Goal: Task Accomplishment & Management: Manage account settings

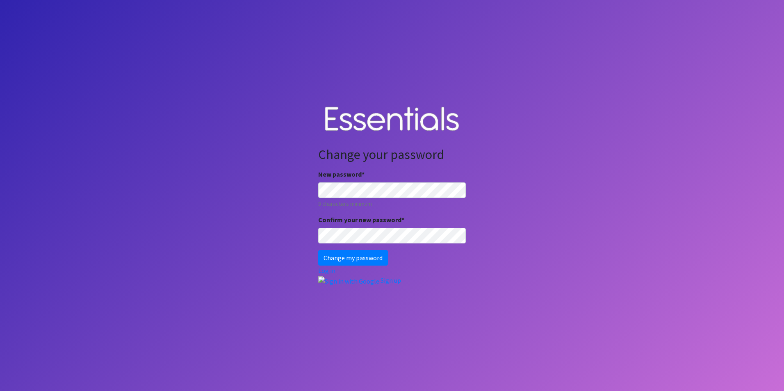
click at [626, 191] on body "Change your password New password * 8 characters minimum Confirm your new passw…" at bounding box center [392, 195] width 784 height 391
click at [318, 250] on input "Change my password" at bounding box center [353, 258] width 70 height 16
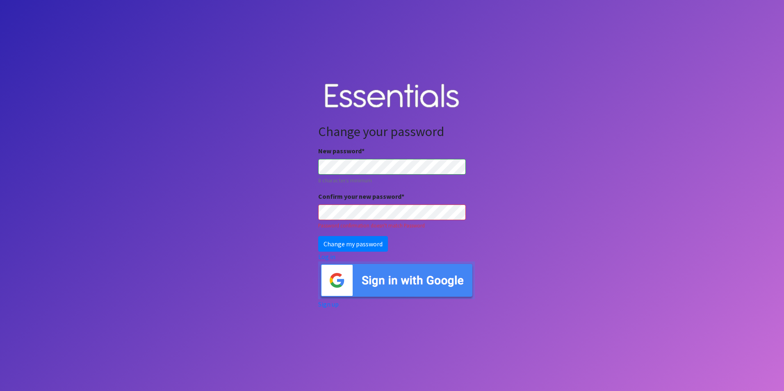
click at [534, 193] on body "Change your password New password * 8 characters minimum Confirm your new passw…" at bounding box center [392, 195] width 784 height 391
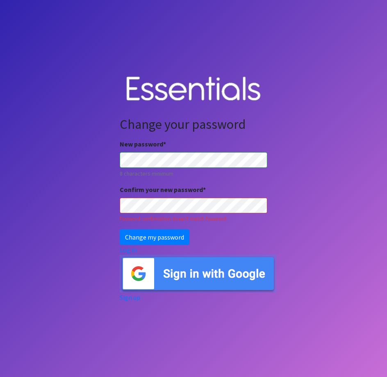
drag, startPoint x: 334, startPoint y: 148, endPoint x: 330, endPoint y: 155, distance: 8.8
click at [334, 148] on body "Change your password New password * 8 characters minimum Confirm your new passw…" at bounding box center [193, 188] width 387 height 377
click at [346, 161] on body "Change your password New password * 8 characters minimum Confirm your new passw…" at bounding box center [193, 188] width 387 height 377
click at [150, 233] on input "Change my password" at bounding box center [155, 237] width 70 height 16
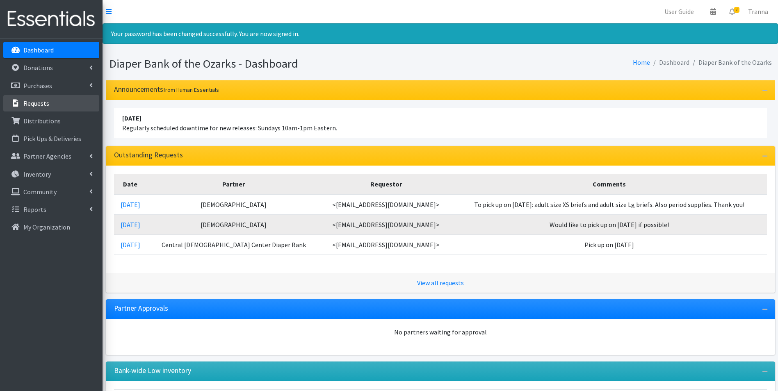
click at [32, 104] on p "Requests" at bounding box center [36, 103] width 26 height 8
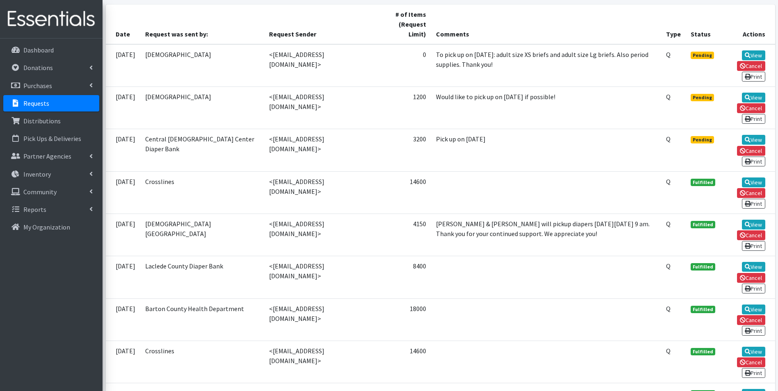
scroll to position [205, 0]
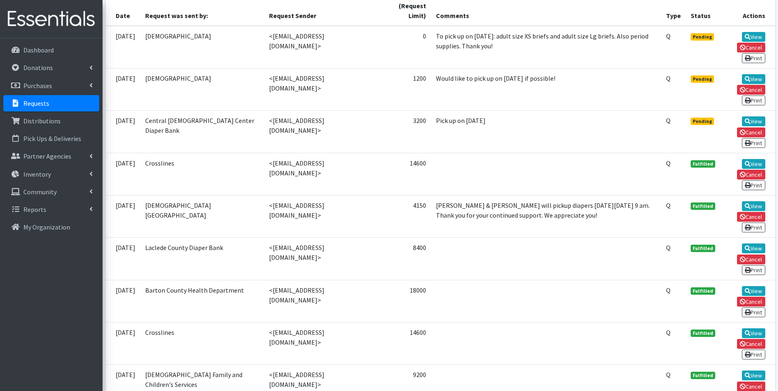
drag, startPoint x: 340, startPoint y: 290, endPoint x: 263, endPoint y: 294, distance: 77.2
click at [264, 294] on td "<tschnelle@bchdhealth.com>" at bounding box center [320, 301] width 113 height 42
copy td "tschnelle@bchdhealth.com"
drag, startPoint x: 333, startPoint y: 248, endPoint x: 262, endPoint y: 249, distance: 70.5
click at [264, 249] on td "<klowephelps@gmail.com>" at bounding box center [320, 259] width 113 height 42
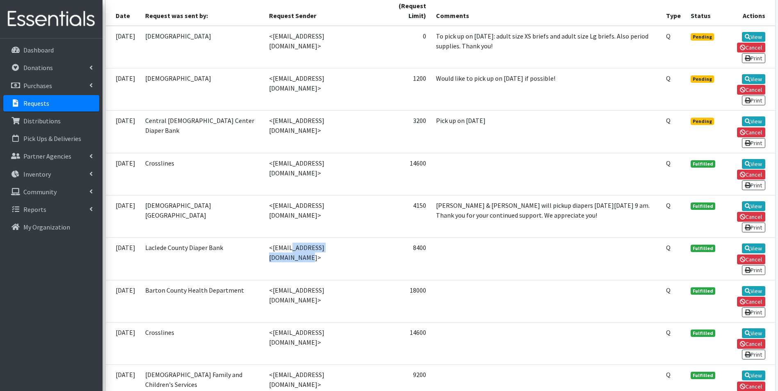
copy td "klowephelps@gmail.com"
drag, startPoint x: 341, startPoint y: 204, endPoint x: 264, endPoint y: 212, distance: 77.0
click at [264, 212] on td "<office.admin@cbcjomo.com>" at bounding box center [320, 216] width 113 height 42
copy td "office.admin@cbcjomo.com"
